Goal: Task Accomplishment & Management: Manage account settings

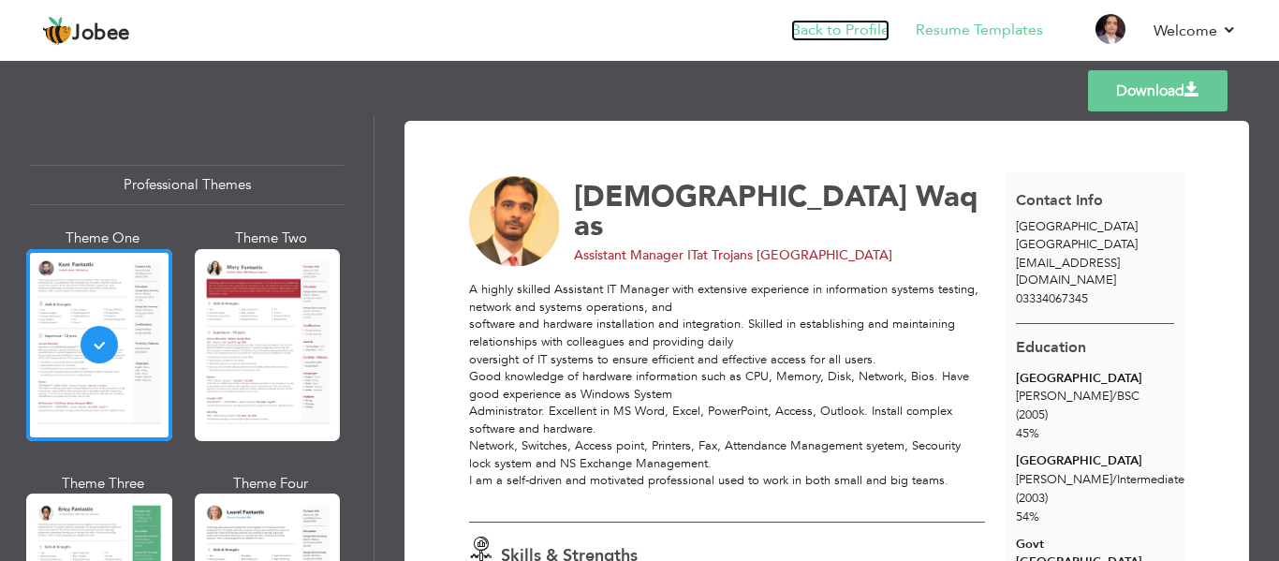
click at [859, 27] on link "Back to Profile" at bounding box center [840, 31] width 98 height 22
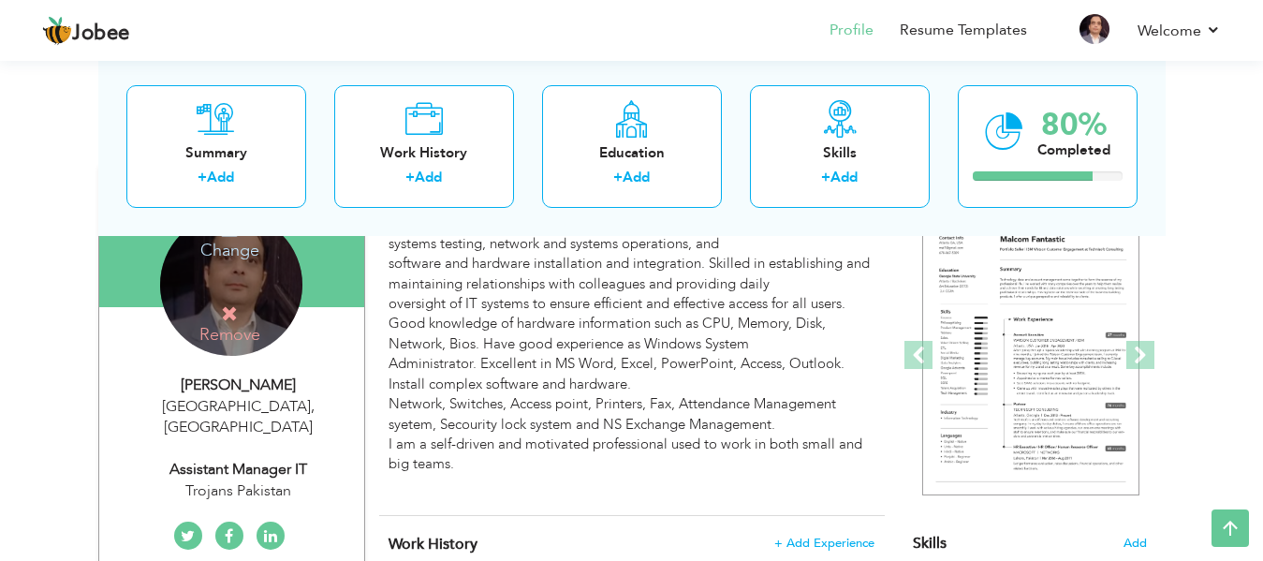
click at [236, 252] on h4 "Change" at bounding box center [230, 237] width 134 height 45
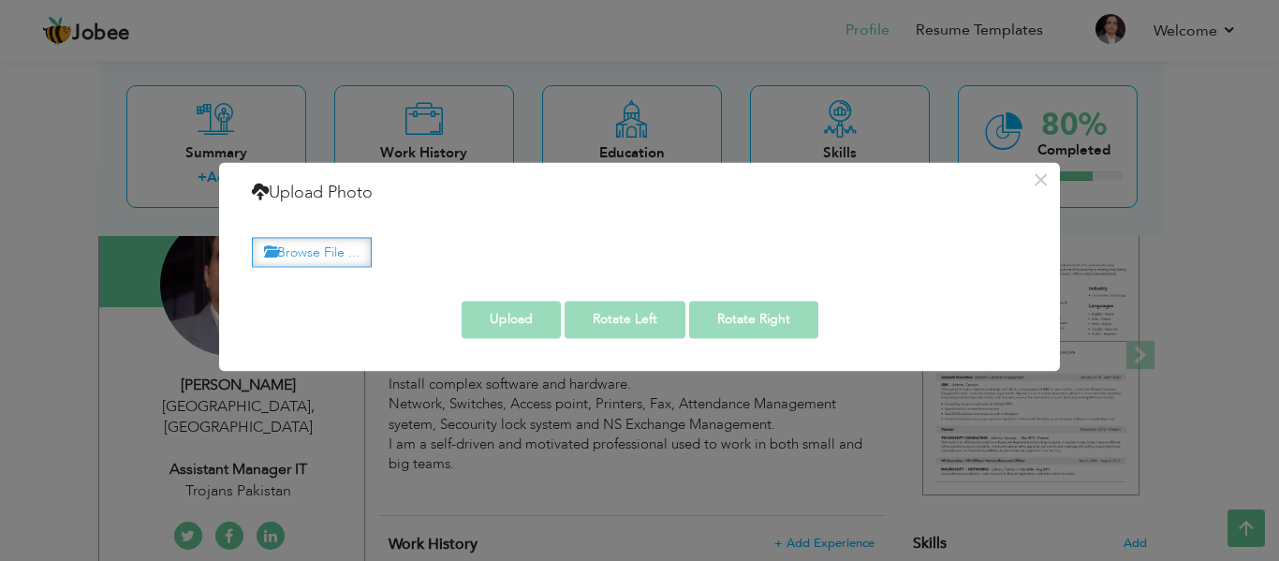
click at [299, 253] on label "Browse File ..." at bounding box center [312, 252] width 120 height 29
click at [0, 0] on input "Browse File ..." at bounding box center [0, 0] width 0 height 0
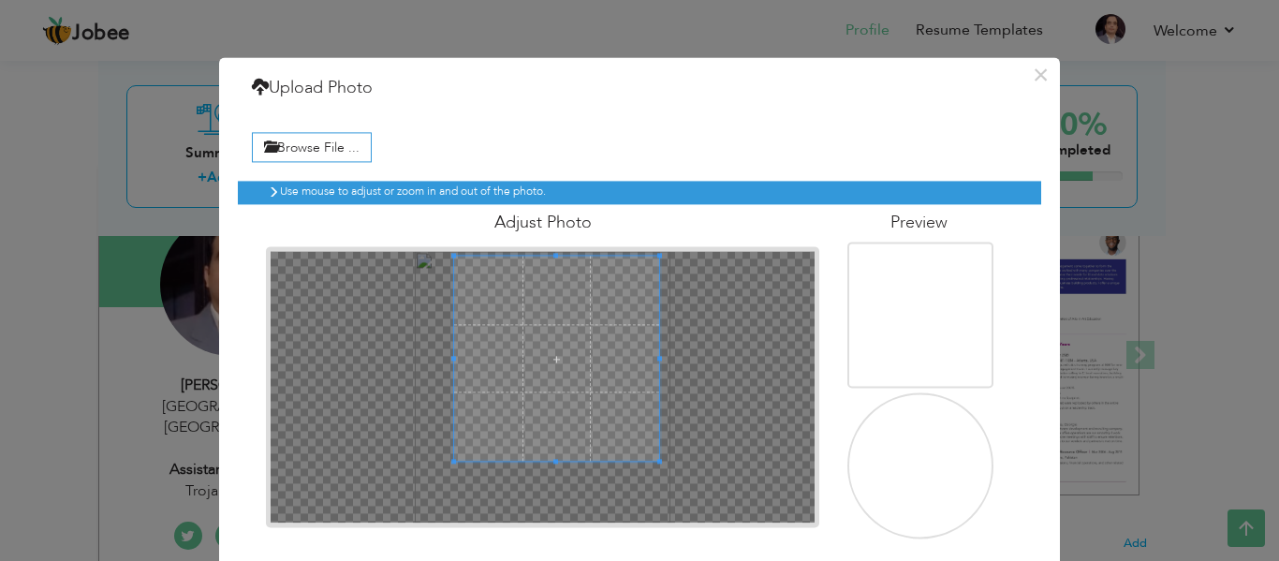
click at [544, 361] on span at bounding box center [556, 359] width 205 height 205
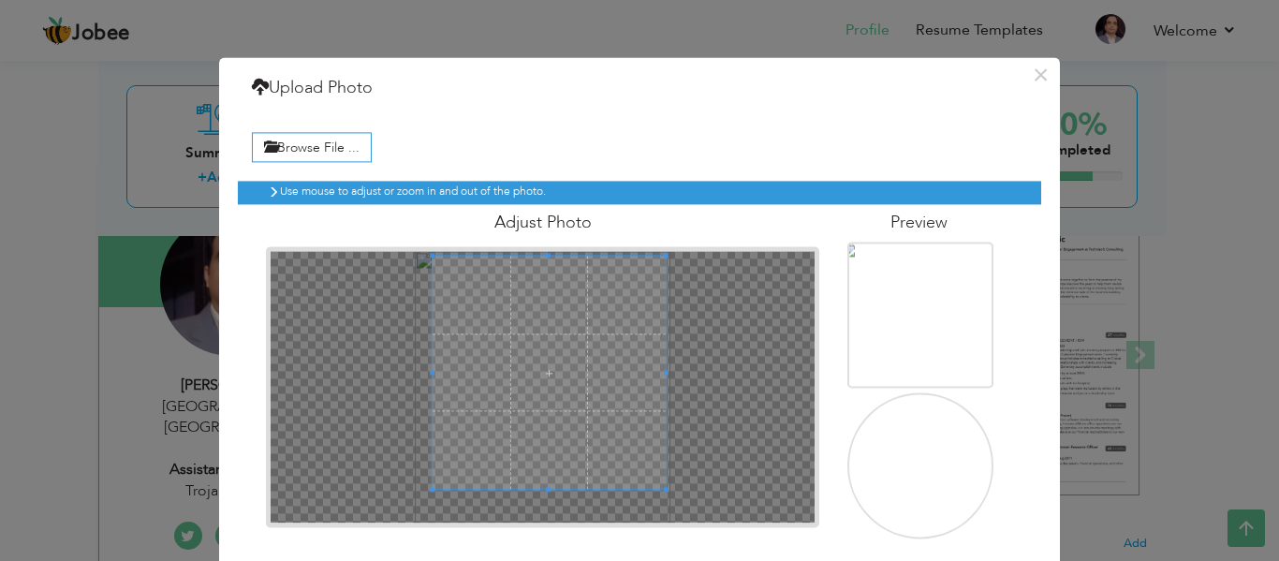
click at [570, 489] on span at bounding box center [549, 489] width 233 height 5
click at [564, 407] on span at bounding box center [553, 373] width 233 height 233
click at [572, 368] on span at bounding box center [553, 370] width 233 height 233
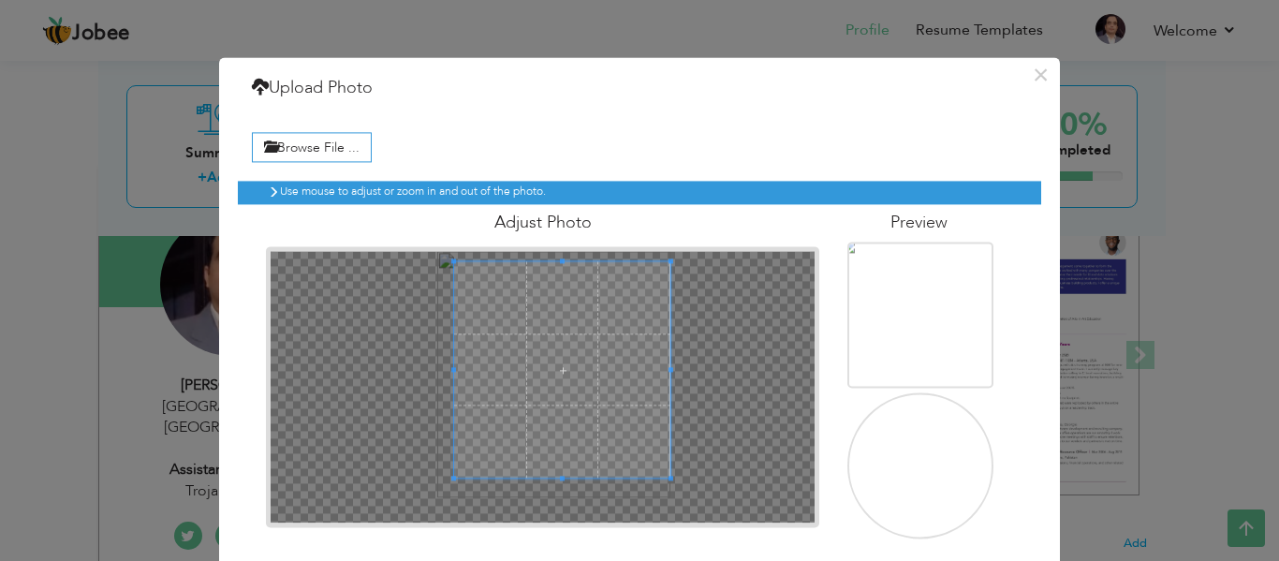
click at [454, 360] on div at bounding box center [562, 370] width 216 height 216
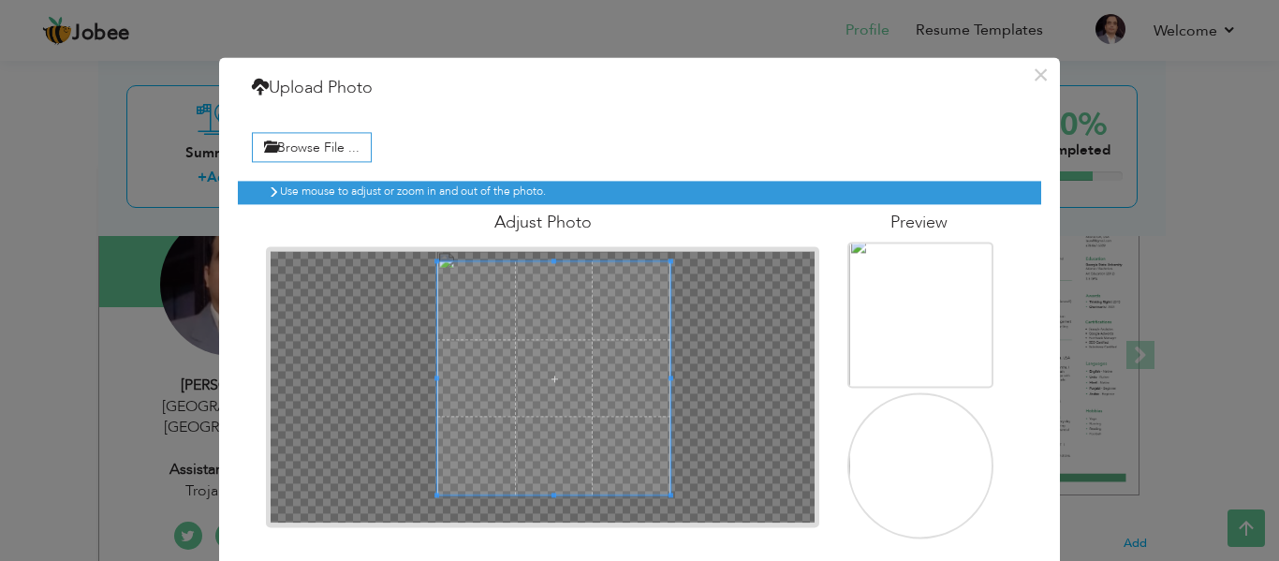
click at [556, 502] on div at bounding box center [543, 387] width 544 height 272
click at [551, 246] on div at bounding box center [542, 386] width 553 height 281
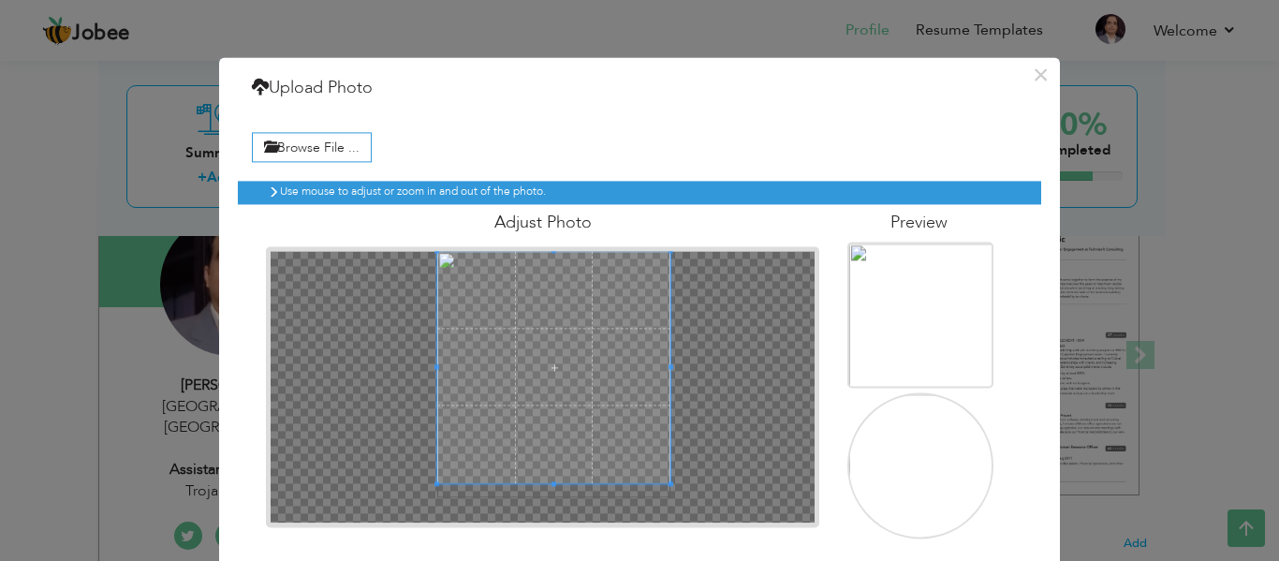
click at [554, 282] on span at bounding box center [553, 367] width 233 height 233
drag, startPoint x: 786, startPoint y: 85, endPoint x: 787, endPoint y: 53, distance: 31.9
click at [787, 53] on div "× Upload Photo Browse File ..." at bounding box center [639, 280] width 1279 height 561
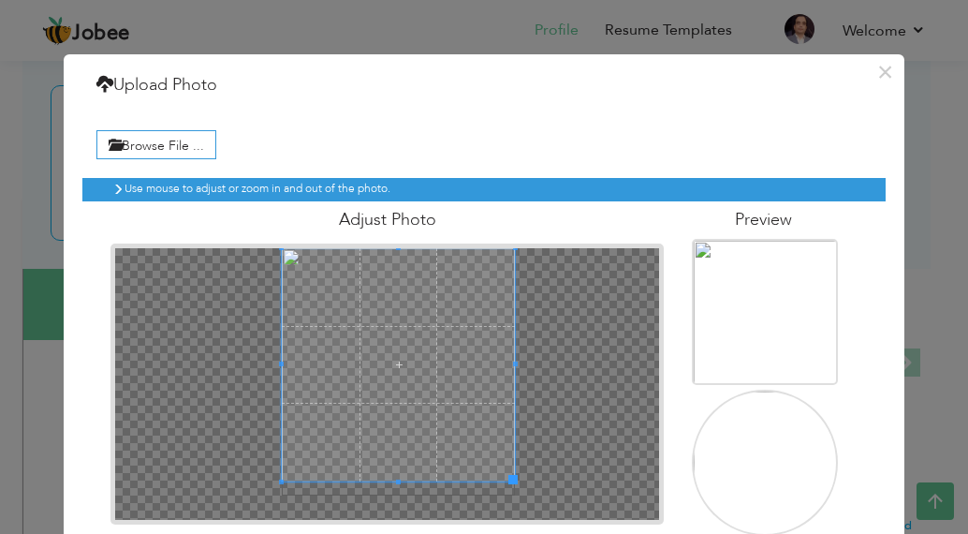
scroll to position [100, 0]
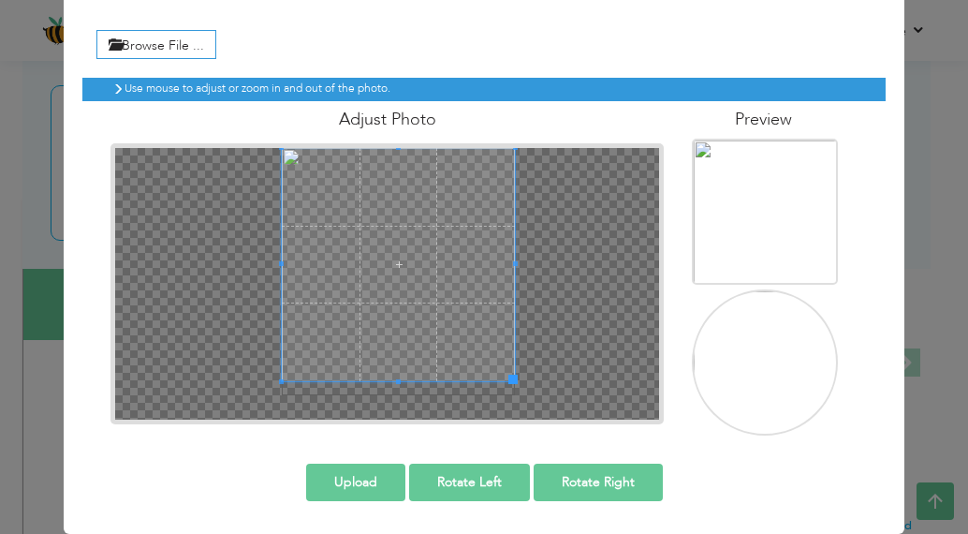
click at [341, 481] on button "Upload" at bounding box center [355, 482] width 99 height 37
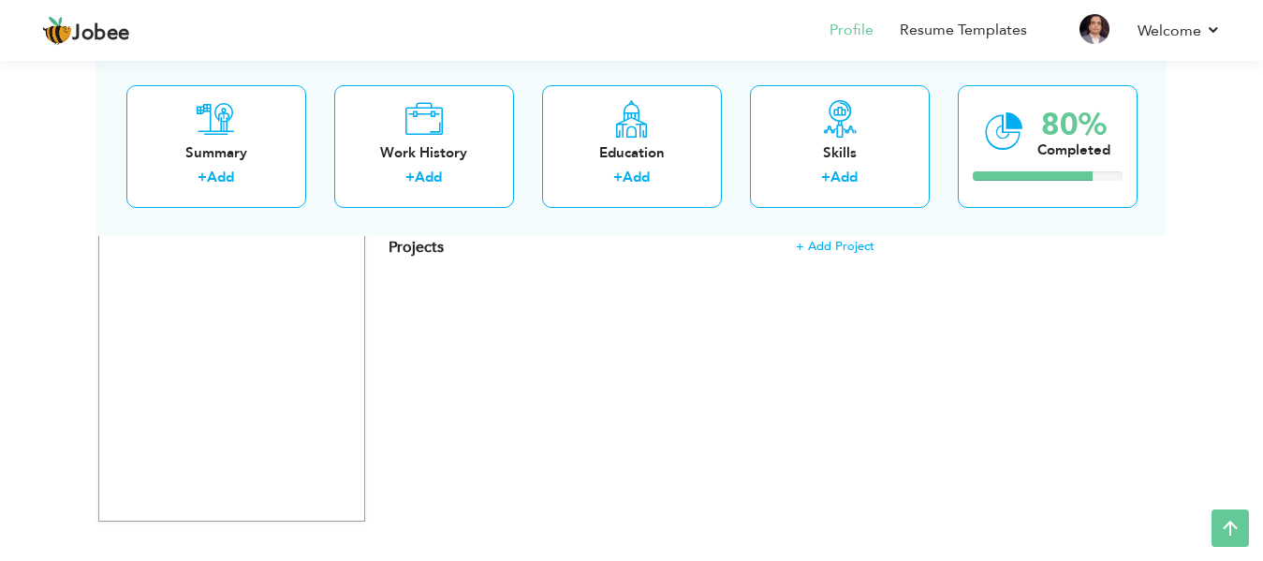
scroll to position [3029, 0]
click at [1233, 522] on icon at bounding box center [1230, 527] width 37 height 37
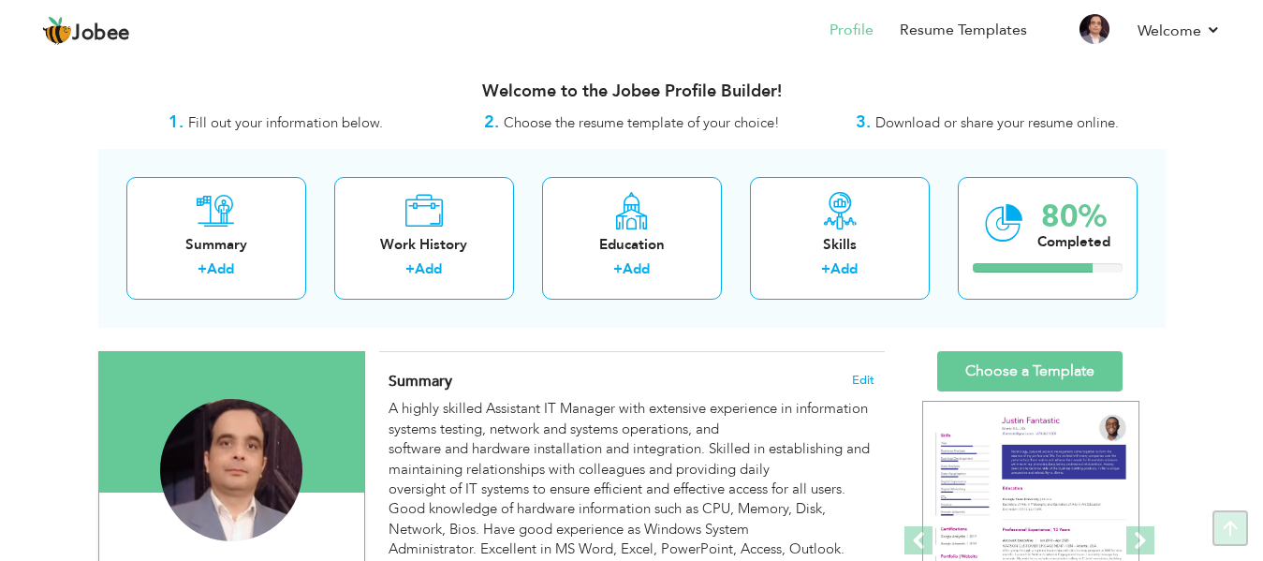
scroll to position [0, 0]
